Goal: Find specific page/section: Find specific page/section

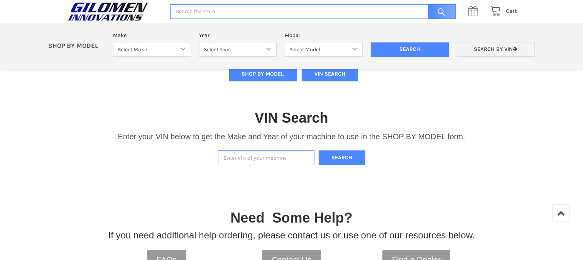
scroll to position [107, 0]
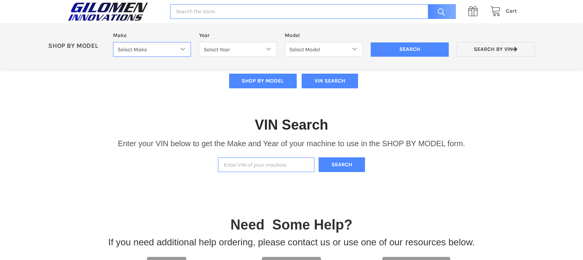
click at [160, 50] on select "Select Make Bobcat UTV Gravely UTV ACE 900 RANGER 570 Ranger 700 / 800 RANGER 9…" at bounding box center [152, 49] width 78 height 15
select select "330"
click at [113, 42] on select "Select Make Bobcat UTV Gravely UTV ACE 900 RANGER 570 Ranger 700 / 800 RANGER 9…" at bounding box center [152, 49] width 78 height 15
click at [236, 47] on select "Select Year" at bounding box center [238, 49] width 78 height 15
select select "363"
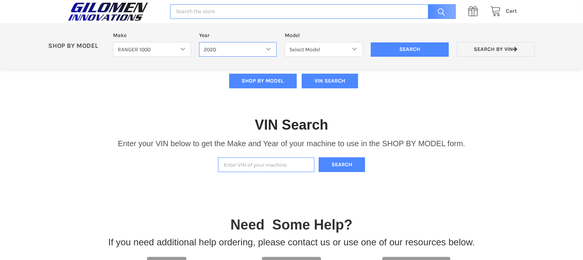
click at [199, 42] on select "Select Year [DATE] 2018 2019 2020 2021 2022 2023 2024 2025" at bounding box center [238, 49] width 78 height 15
click at [317, 49] on select "Select Model Ranger 1000 Basic 61 HP Ranger 1000 Crew Basic 61 HP Ranger 1000 X…" at bounding box center [324, 49] width 78 height 15
select select "368"
click at [285, 42] on select "Select Model Ranger 1000 Basic 61 HP Ranger 1000 Crew Basic 61 HP Ranger 1000 X…" at bounding box center [324, 49] width 78 height 15
click at [410, 49] on input "Search" at bounding box center [410, 49] width 78 height 15
